Goal: Task Accomplishment & Management: Manage account settings

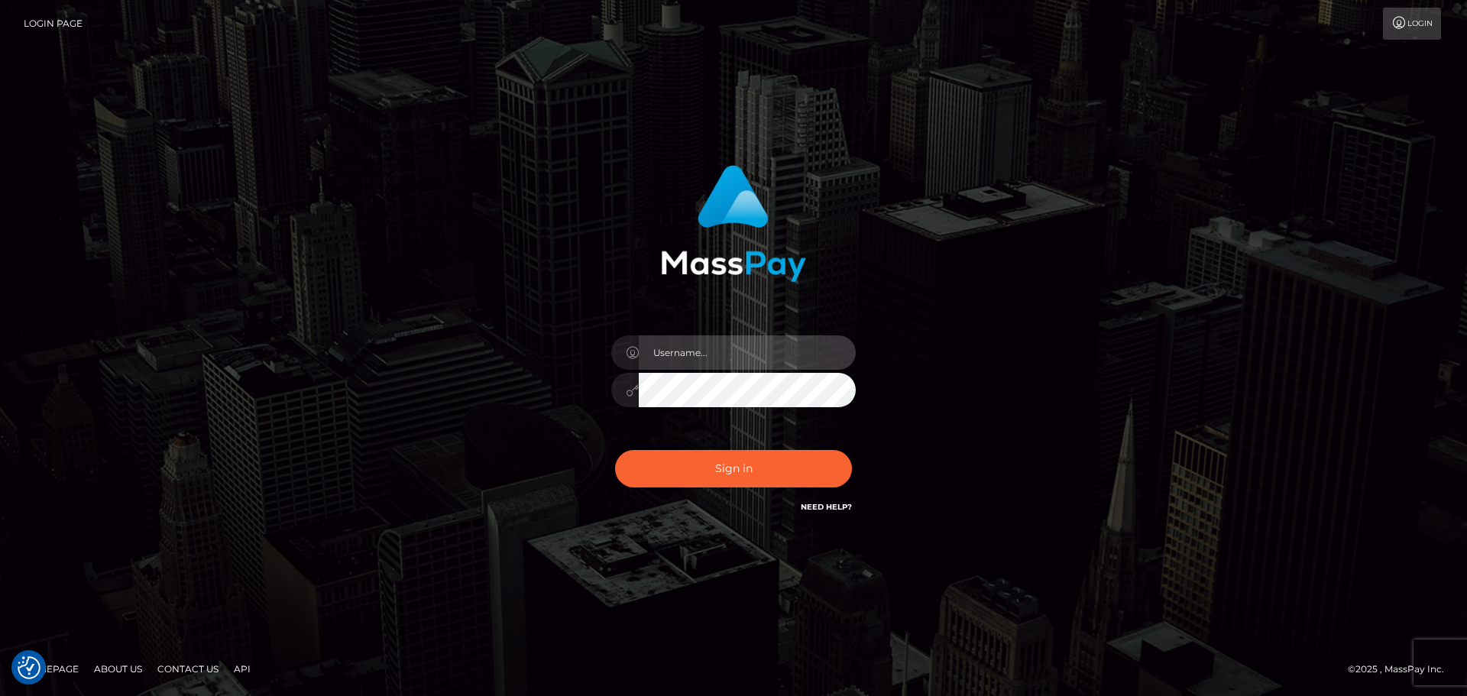
click at [763, 356] on input "text" at bounding box center [747, 352] width 217 height 34
type input "[EMAIL_ADDRESS][DOMAIN_NAME]"
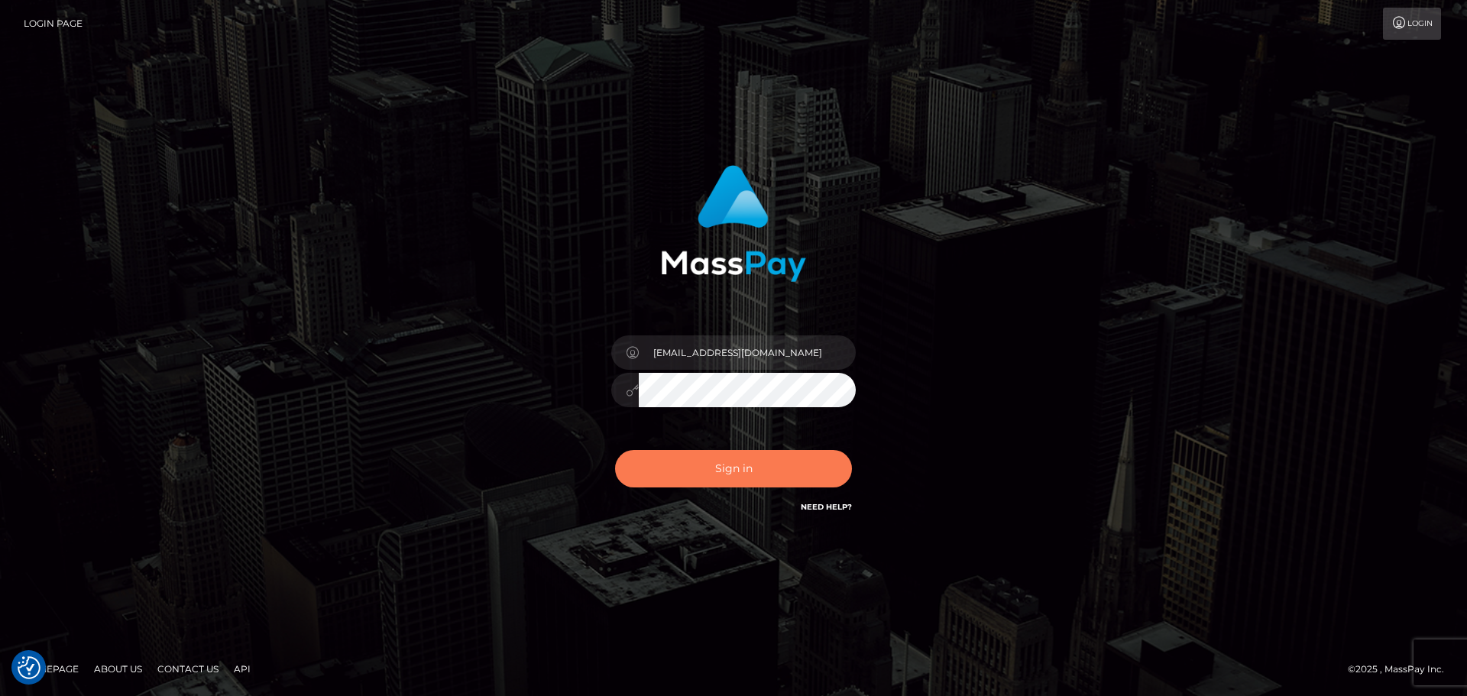
click at [703, 468] on button "Sign in" at bounding box center [733, 468] width 237 height 37
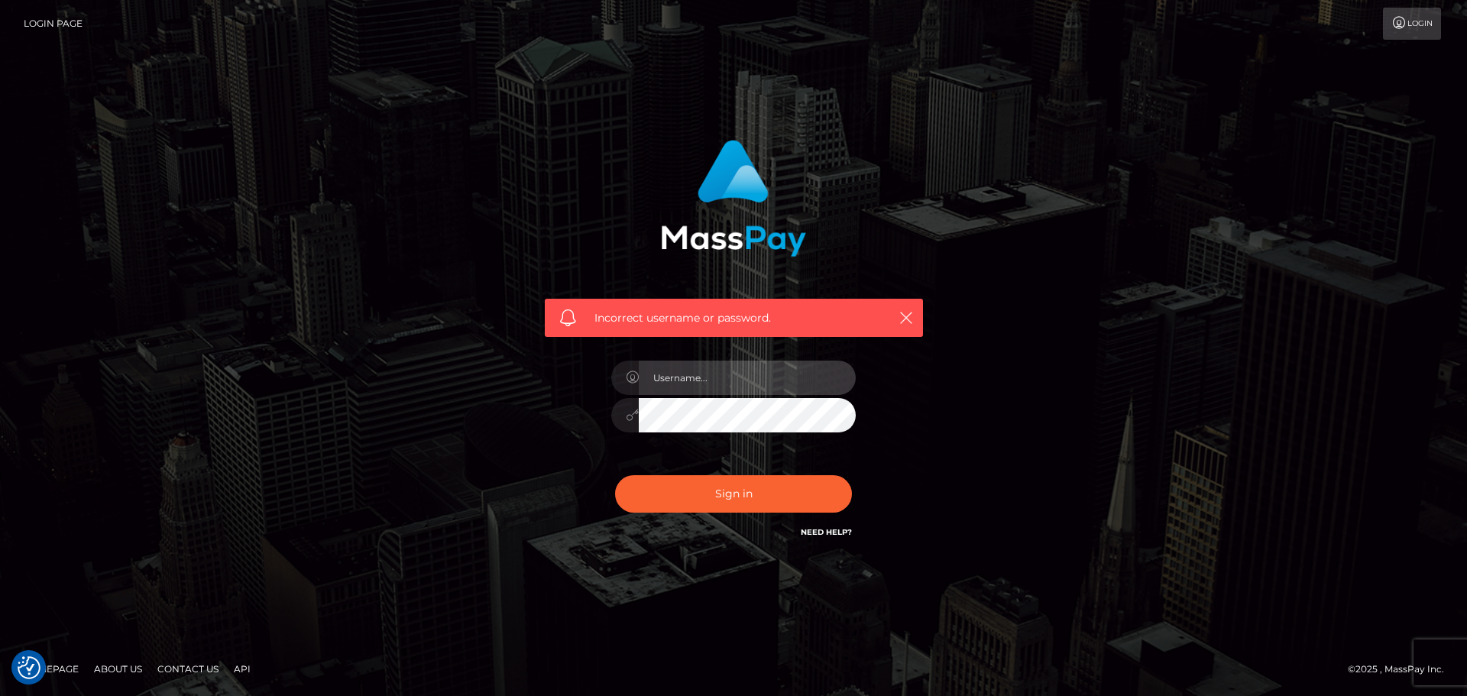
click at [740, 374] on input "text" at bounding box center [747, 378] width 217 height 34
click at [778, 379] on input "[EMAIL_ADDRESS][DOMAIN_NAME]" at bounding box center [747, 378] width 217 height 34
type input "[EMAIL_ADDRESS][DOMAIN_NAME]"
click at [615, 475] on button "Sign in" at bounding box center [733, 493] width 237 height 37
click at [704, 380] on input "text" at bounding box center [747, 378] width 217 height 34
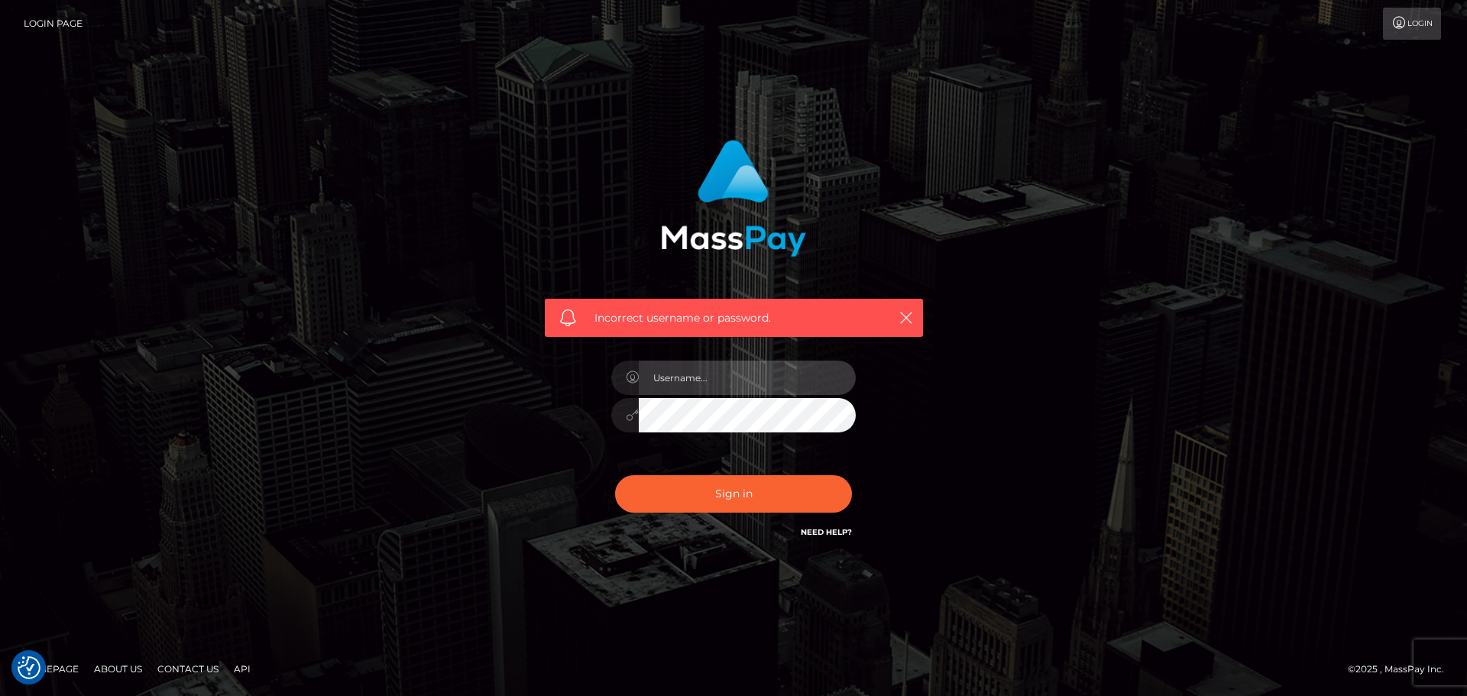
click at [761, 382] on input "text" at bounding box center [747, 378] width 217 height 34
type input "[EMAIL_ADDRESS][DOMAIN_NAME]"
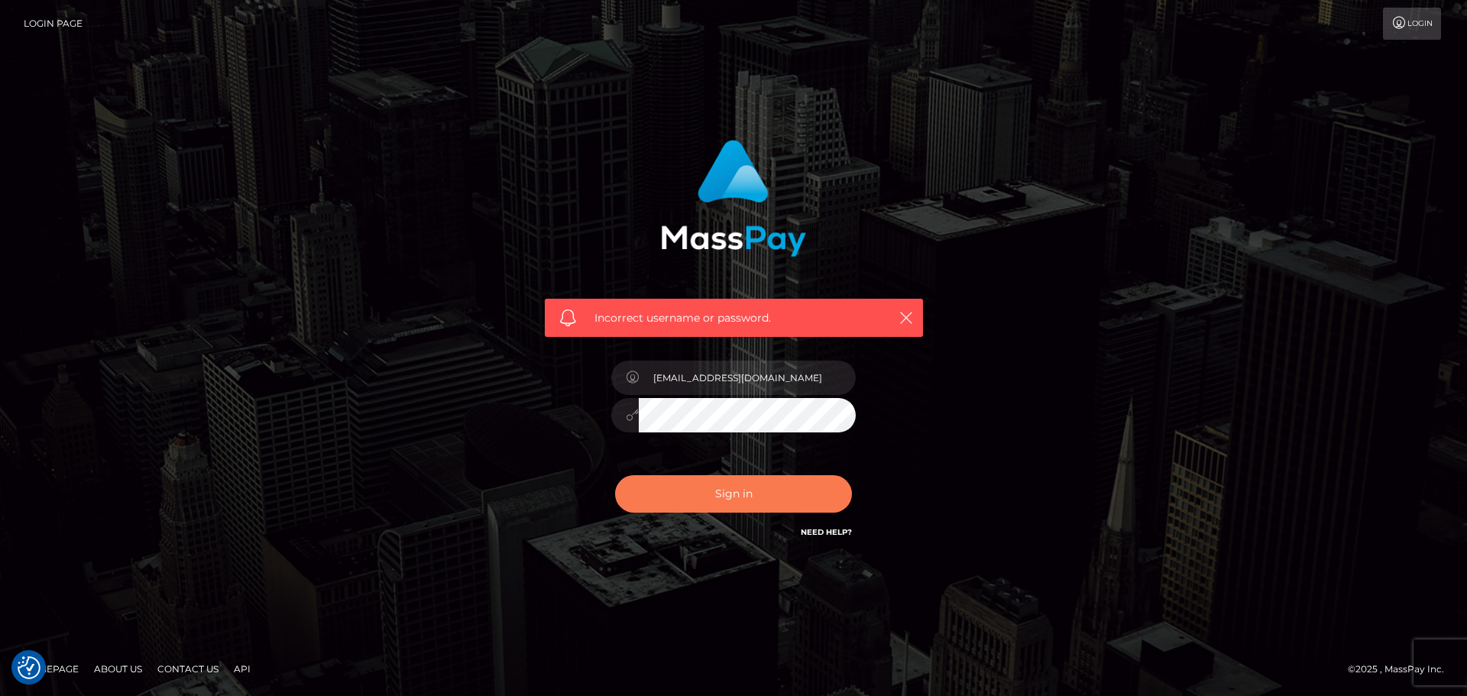
click at [676, 503] on button "Sign in" at bounding box center [733, 493] width 237 height 37
click at [687, 486] on button "Sign in" at bounding box center [733, 493] width 237 height 37
click at [827, 531] on link "Need Help?" at bounding box center [826, 532] width 51 height 10
click at [173, 665] on link "Contact Us" at bounding box center [187, 669] width 73 height 24
click at [471, 319] on div "Incorrect username or password." at bounding box center [733, 347] width 871 height 439
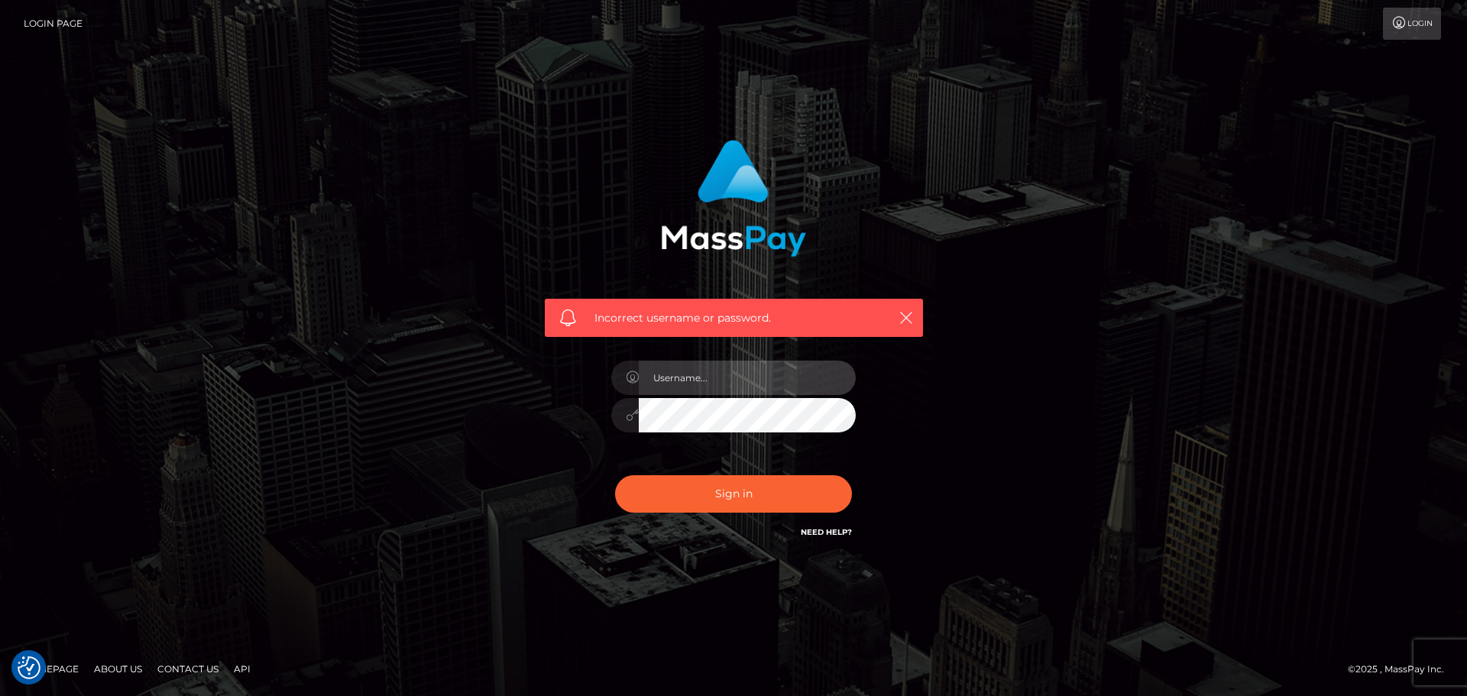
click at [747, 370] on input "text" at bounding box center [747, 378] width 217 height 34
type input "[EMAIL_ADDRESS][DOMAIN_NAME]"
click at [615, 475] on button "Sign in" at bounding box center [733, 493] width 237 height 37
click at [812, 377] on input "text" at bounding box center [747, 378] width 217 height 34
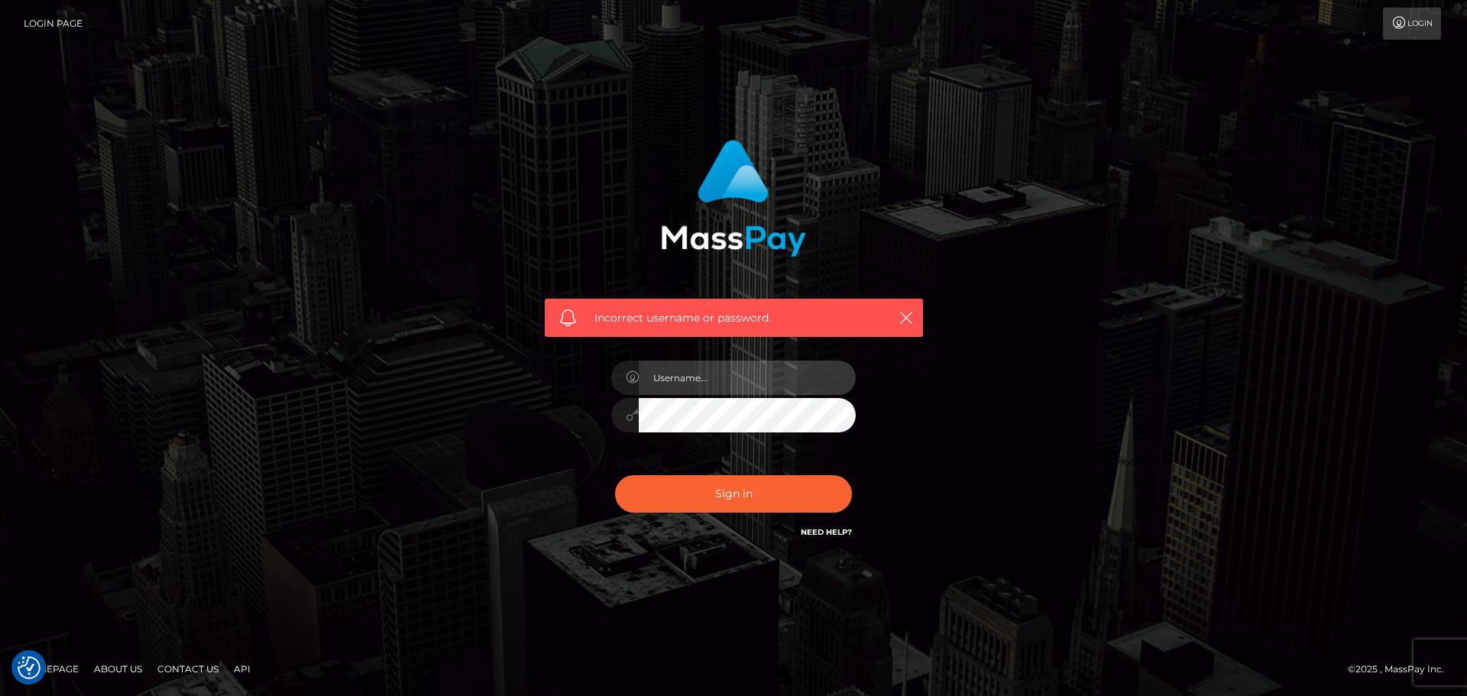
type input "f"
type input "[EMAIL_ADDRESS][DOMAIN_NAME]"
click at [615, 475] on button "Sign in" at bounding box center [733, 493] width 237 height 37
click at [770, 377] on input "text" at bounding box center [747, 378] width 217 height 34
type input "tildeemm35@gmail.com"
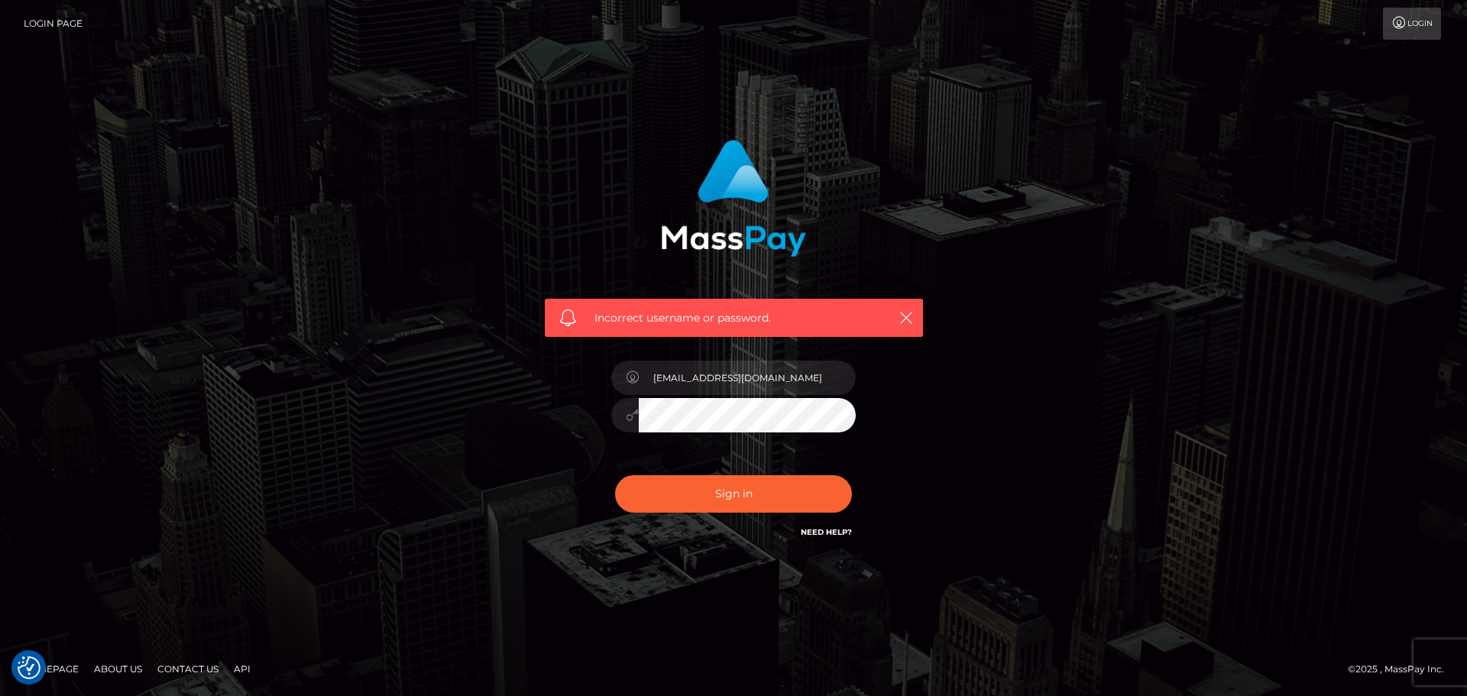
click at [615, 475] on button "Sign in" at bounding box center [733, 493] width 237 height 37
click at [688, 485] on button "Sign in" at bounding box center [733, 493] width 237 height 37
click at [708, 370] on input "text" at bounding box center [747, 378] width 217 height 34
type input "tildeemm35@gmail.com"
click at [694, 494] on button "Sign in" at bounding box center [733, 493] width 237 height 37
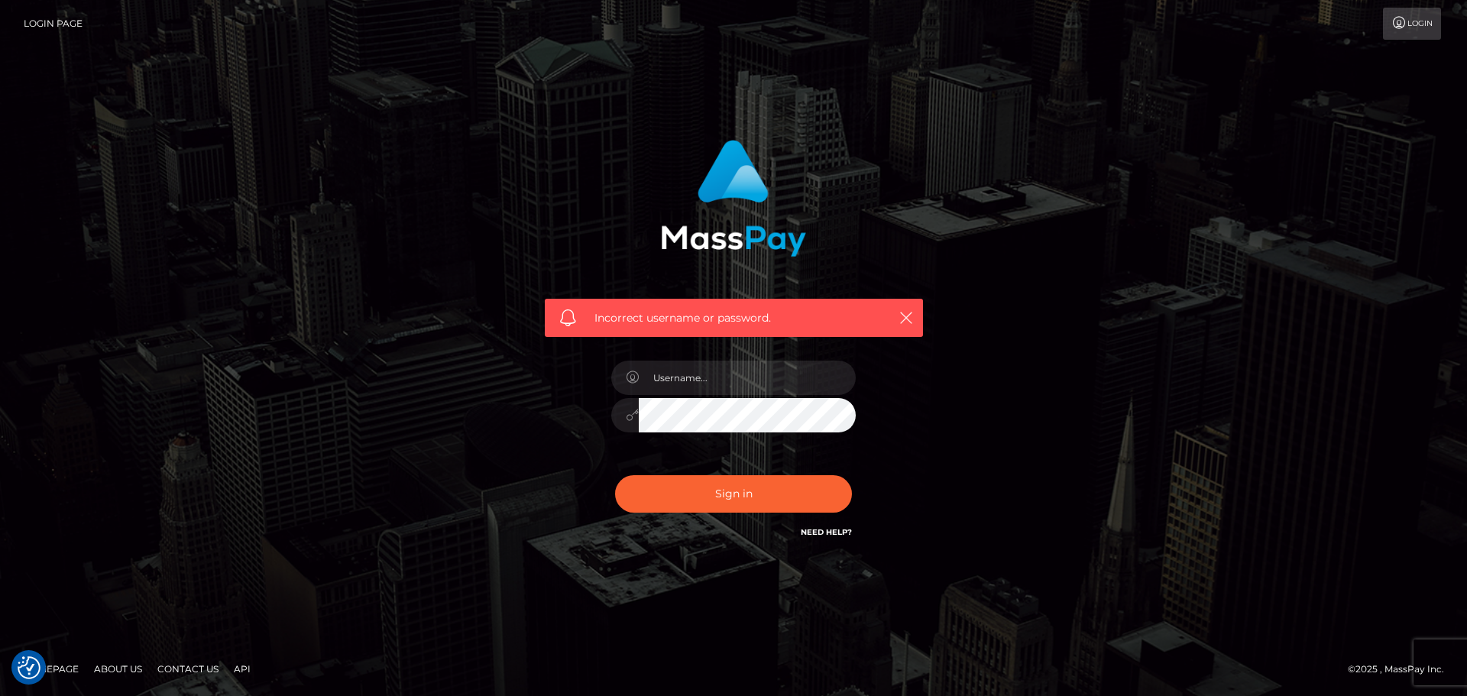
click at [196, 662] on link "Contact Us" at bounding box center [187, 669] width 73 height 24
